Goal: Task Accomplishment & Management: Manage account settings

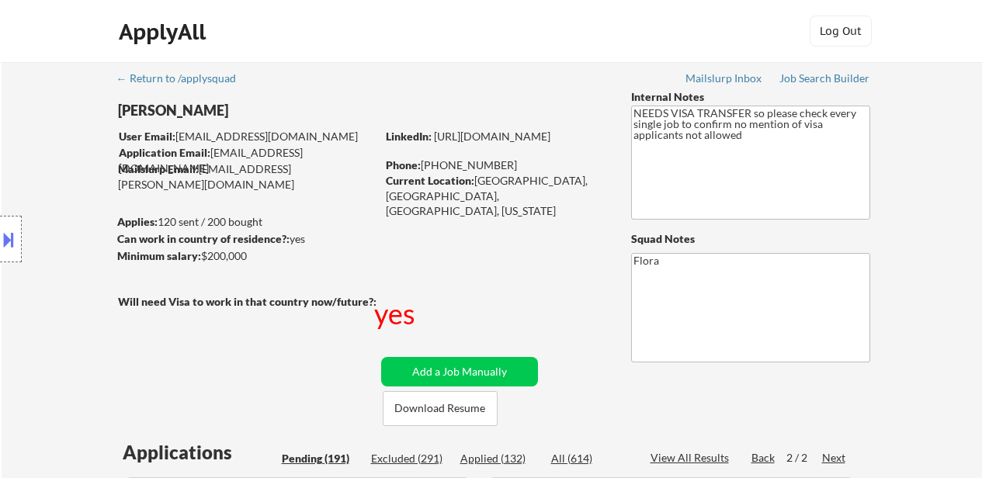
select select ""pending""
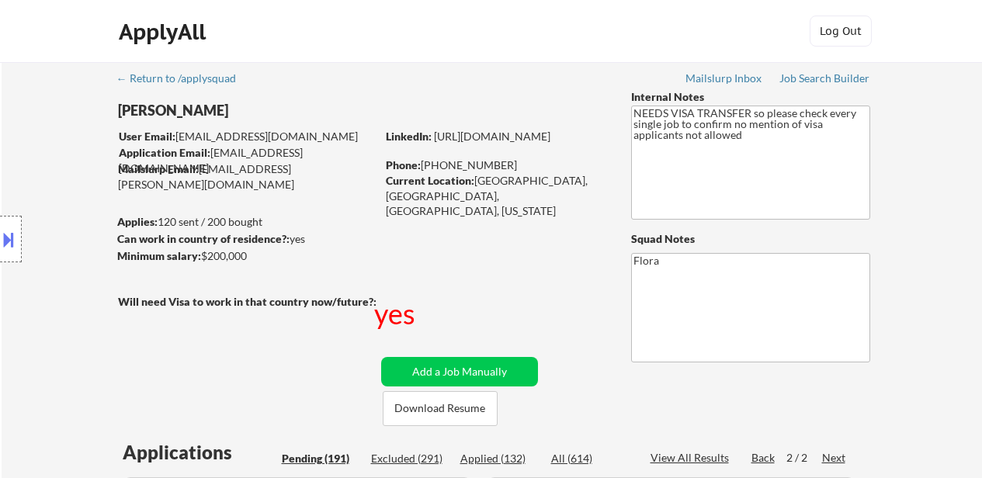
select select ""pending""
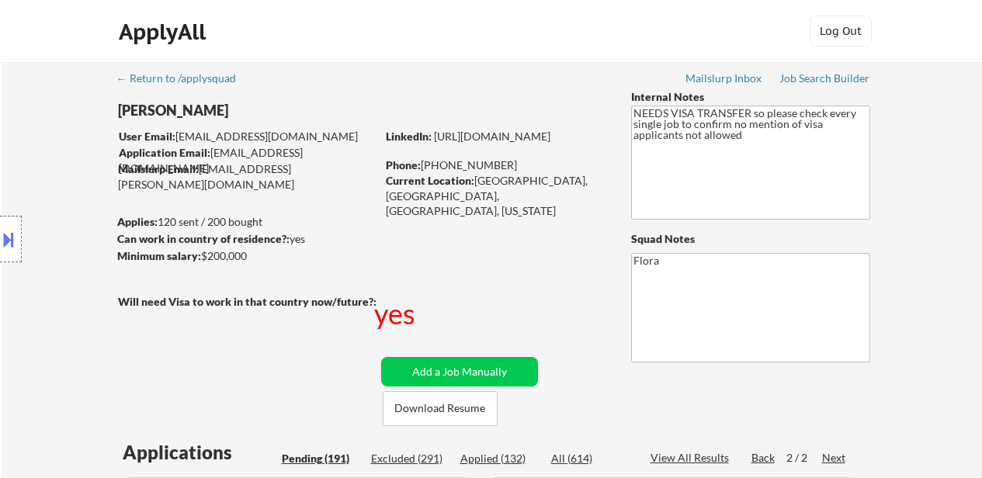
select select ""pending""
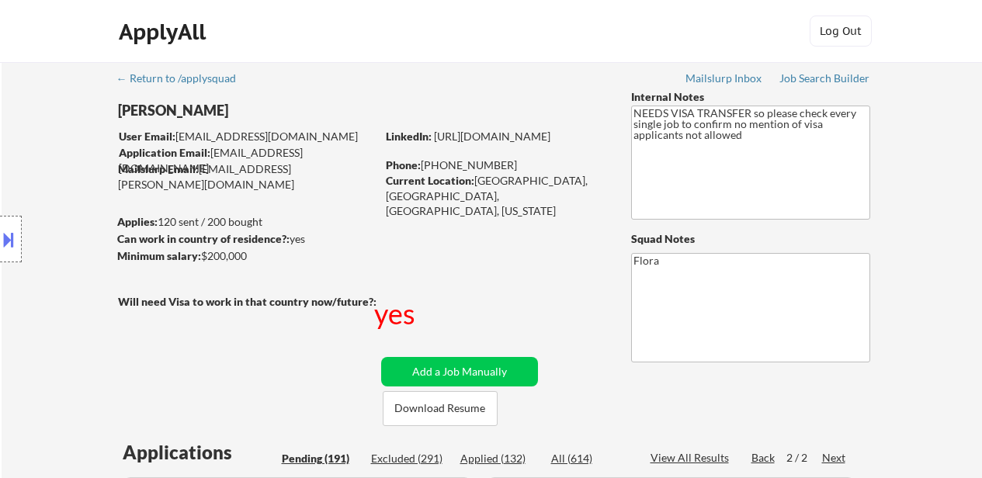
select select ""pending""
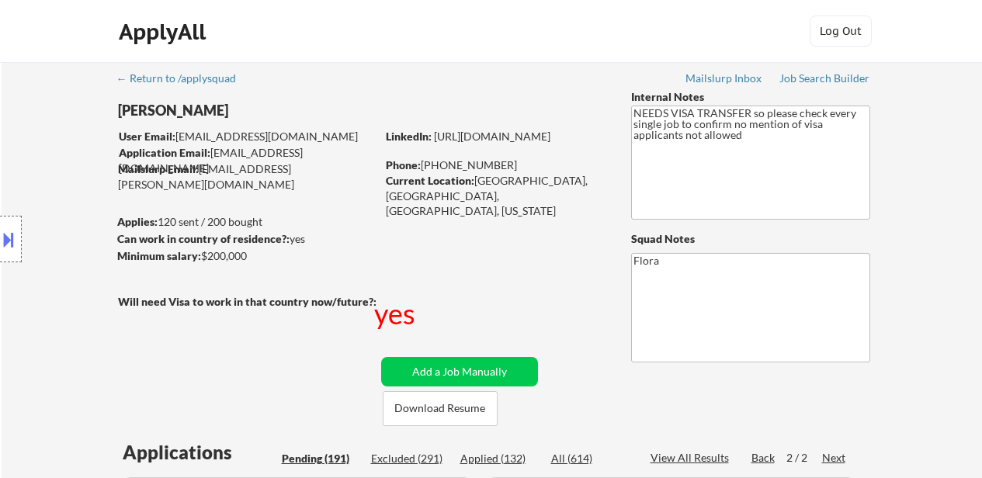
select select ""pending""
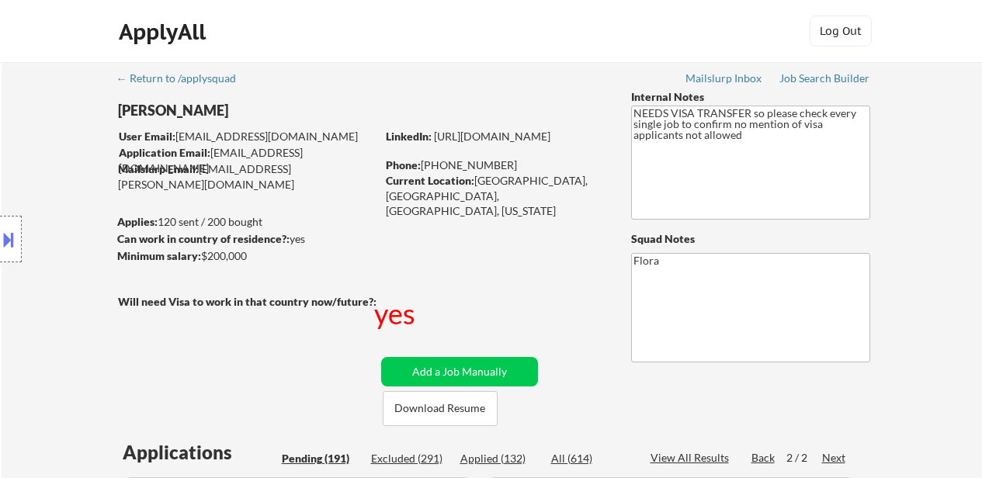
select select ""pending""
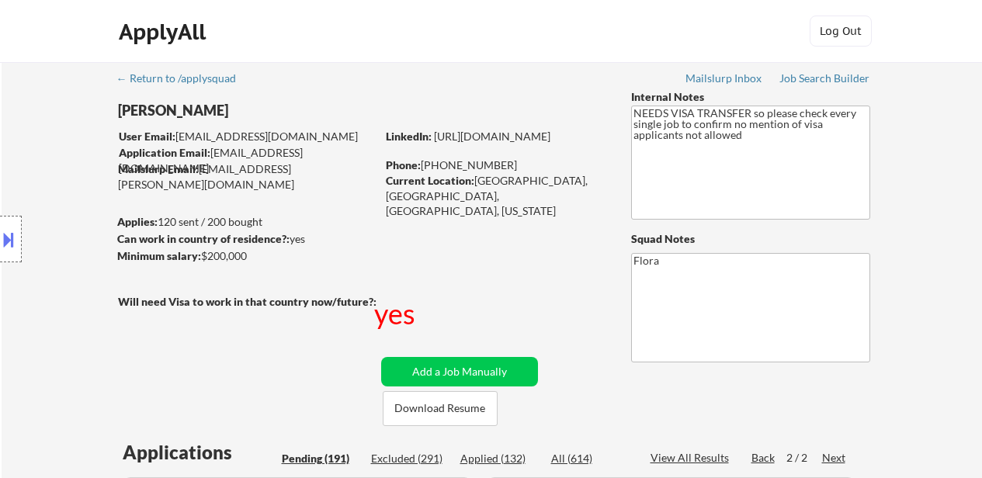
select select ""pending""
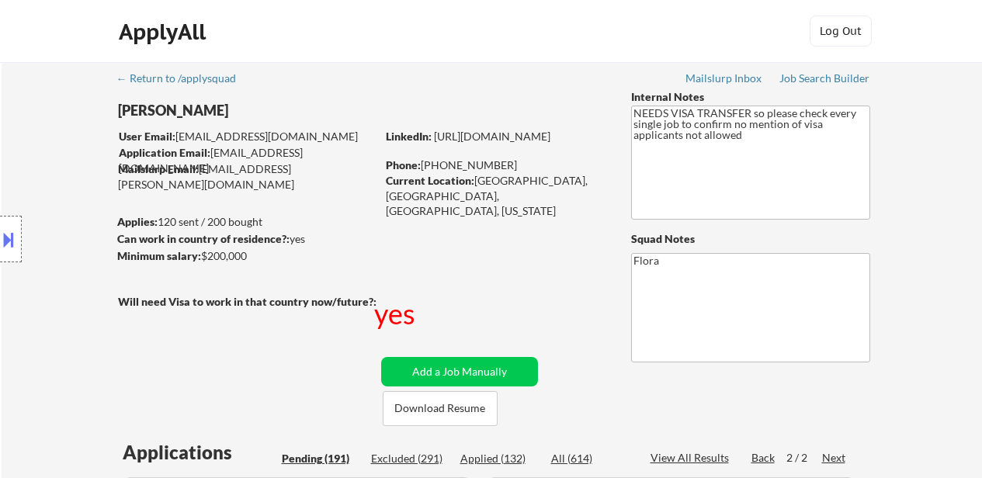
select select ""pending""
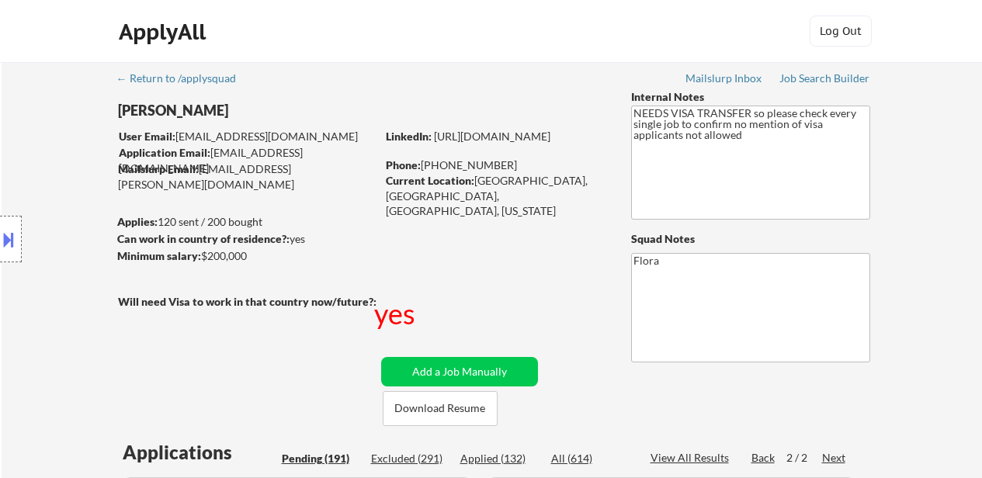
select select ""pending""
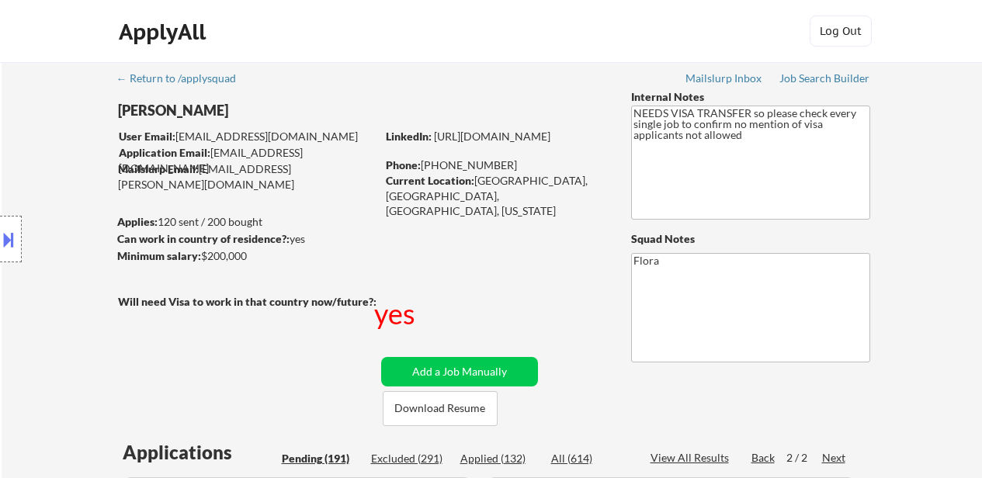
select select ""pending""
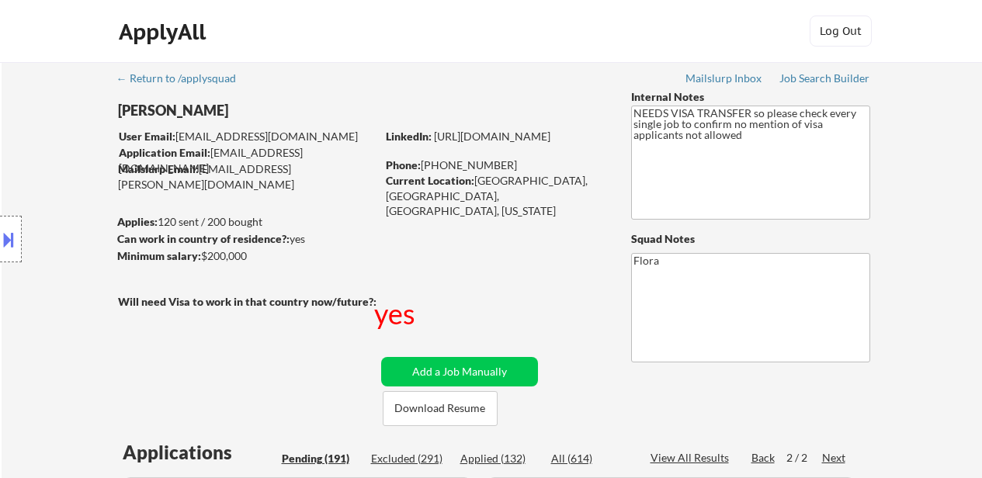
select select ""pending""
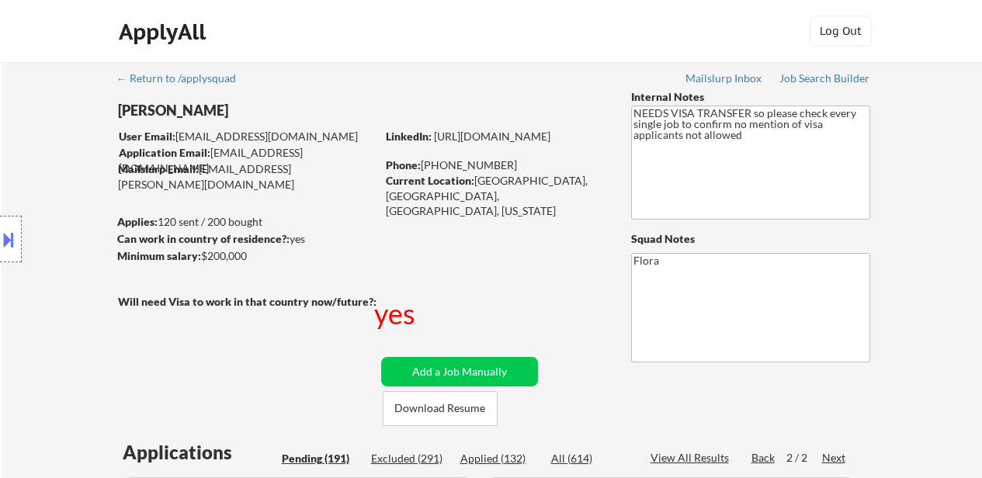
select select ""pending""
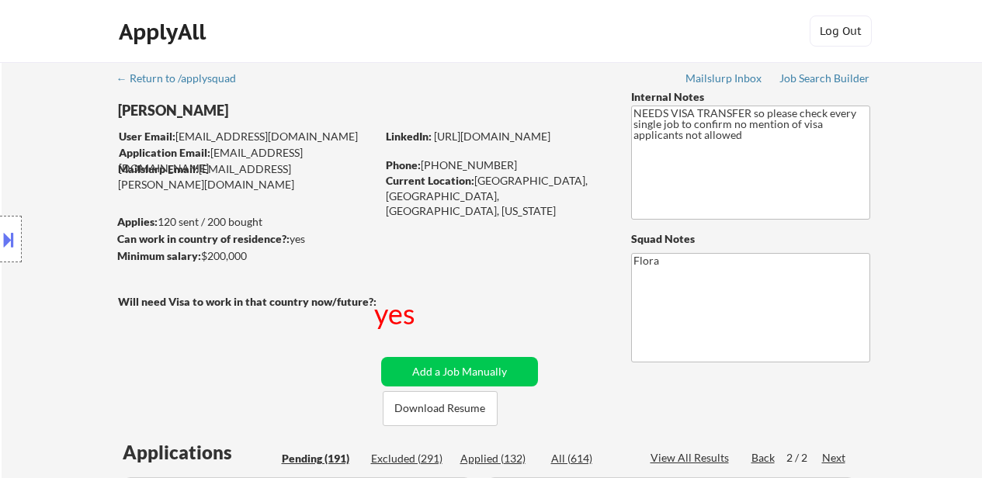
select select ""pending""
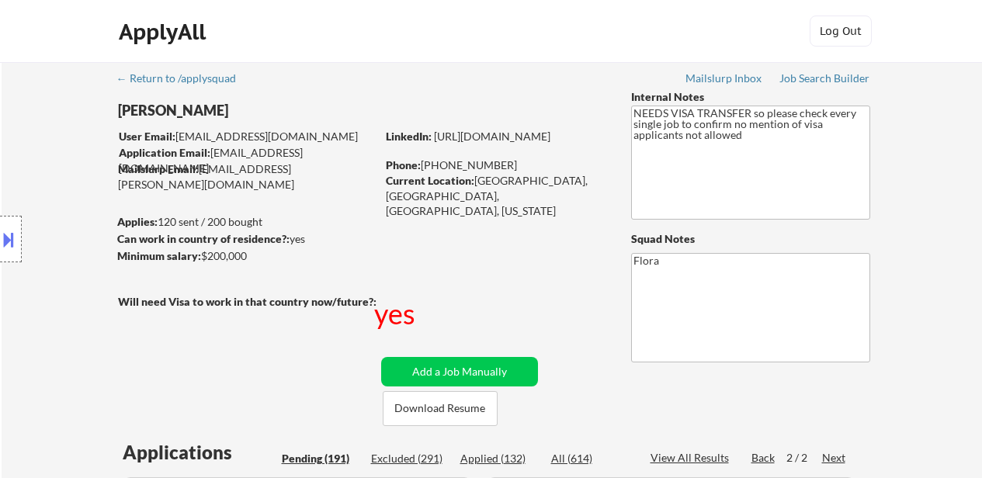
select select ""pending""
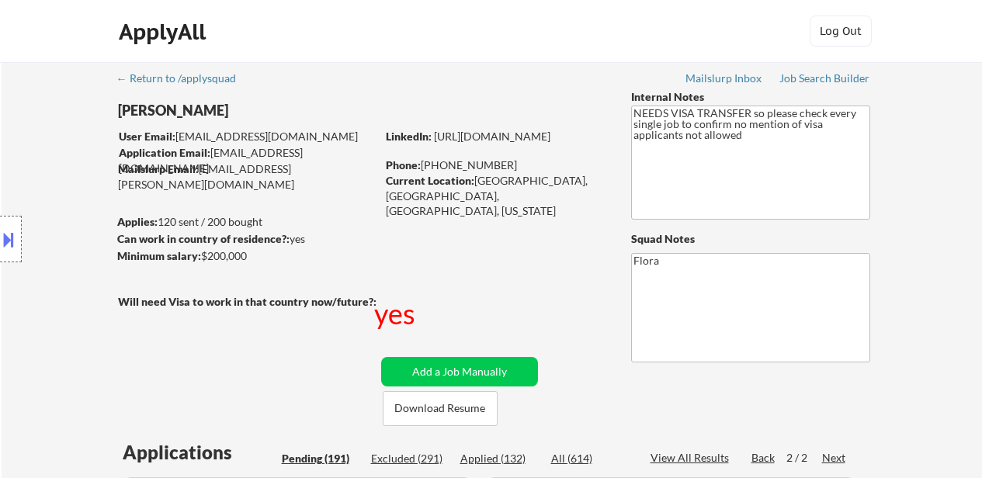
select select ""pending""
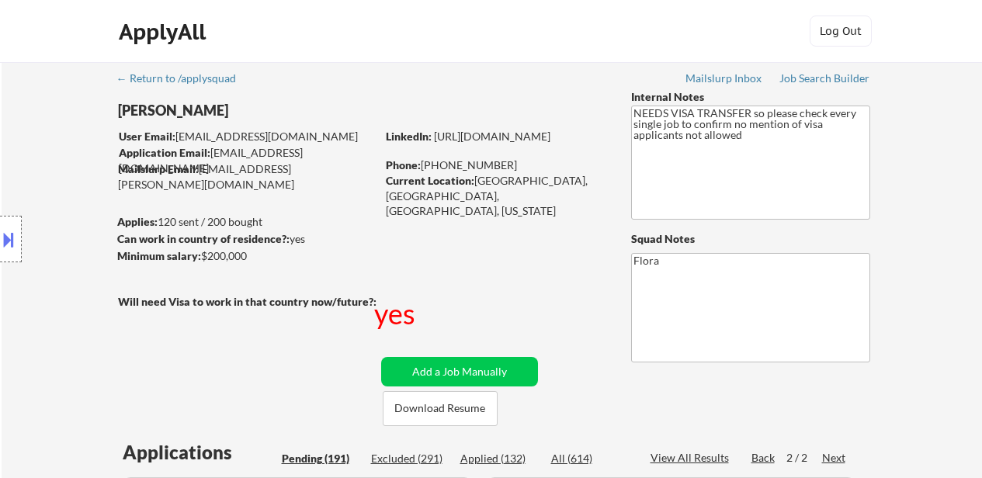
select select ""pending""
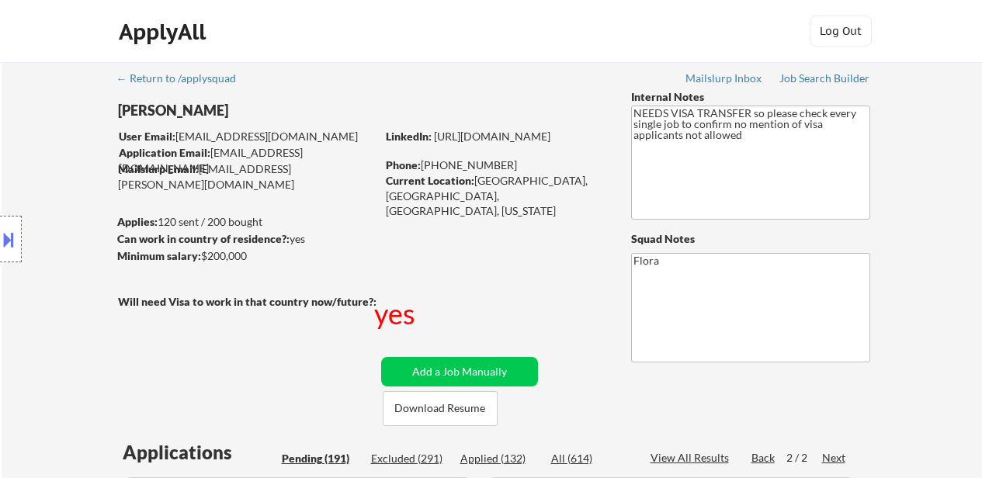
select select ""pending""
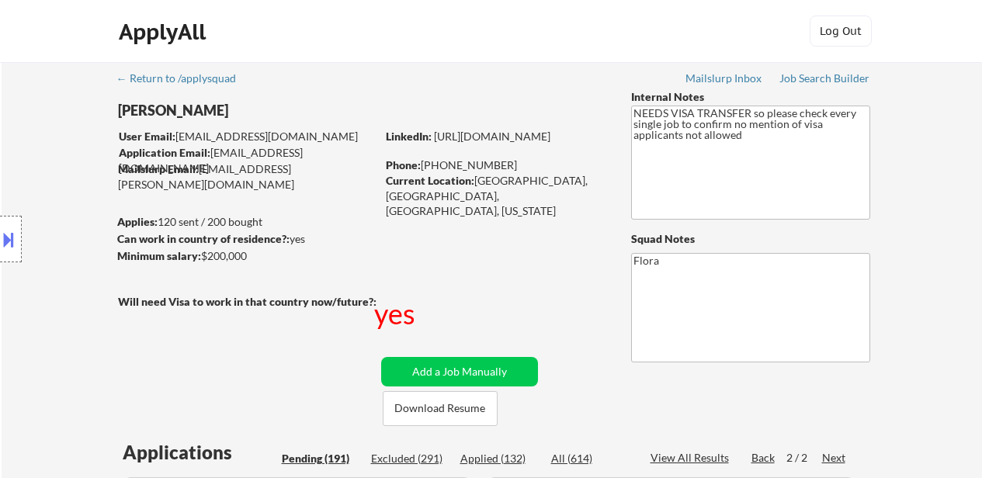
select select ""pending""
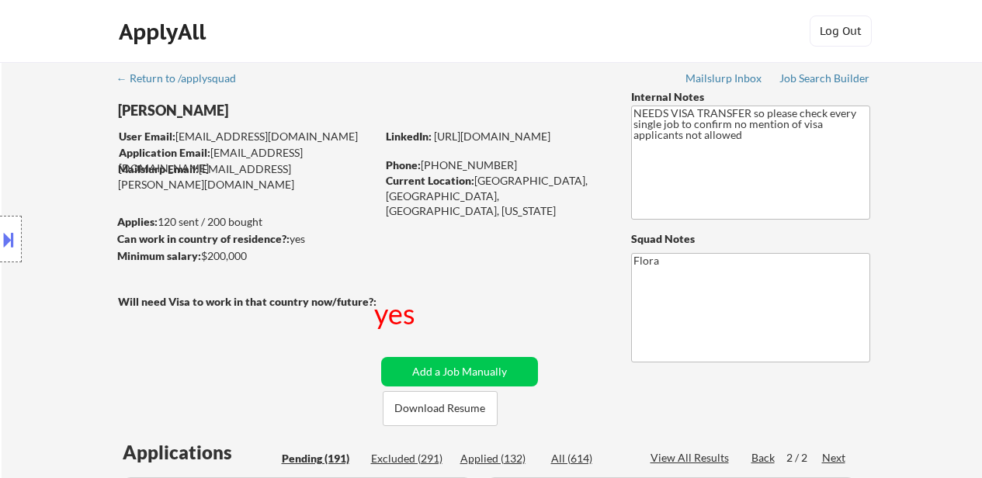
select select ""pending""
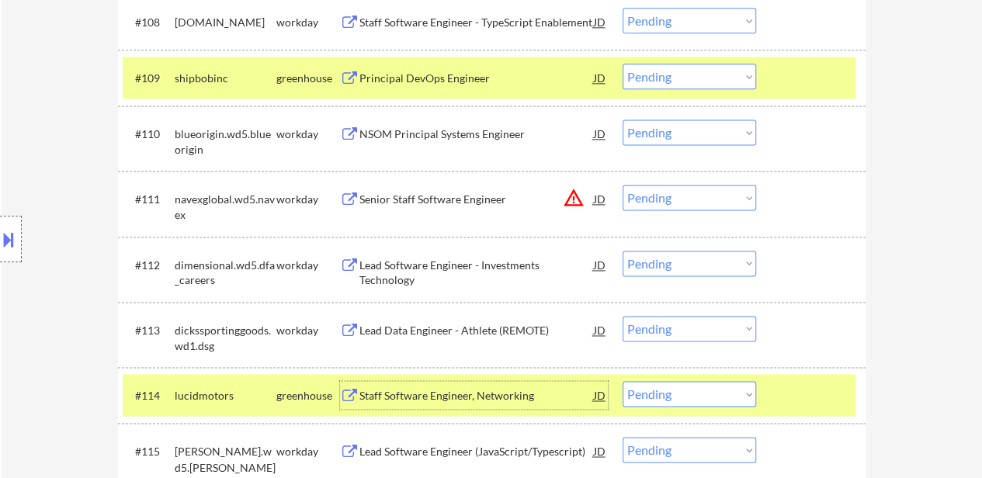
click at [700, 73] on select "Choose an option... Pending Applied Excluded (Questions) Excluded (Expired) Exc…" at bounding box center [690, 77] width 134 height 26
click at [623, 64] on select "Choose an option... Pending Applied Excluded (Questions) Excluded (Expired) Exc…" at bounding box center [690, 77] width 134 height 26
select select ""pending""
